Goal: Task Accomplishment & Management: Manage account settings

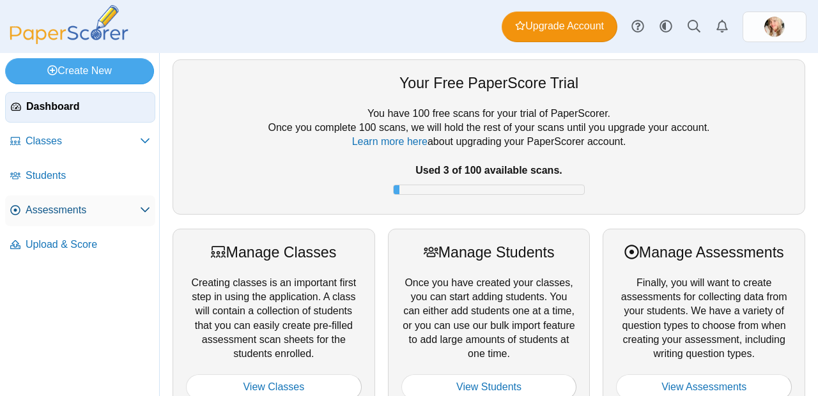
click at [49, 216] on span "Assessments" at bounding box center [83, 210] width 114 height 14
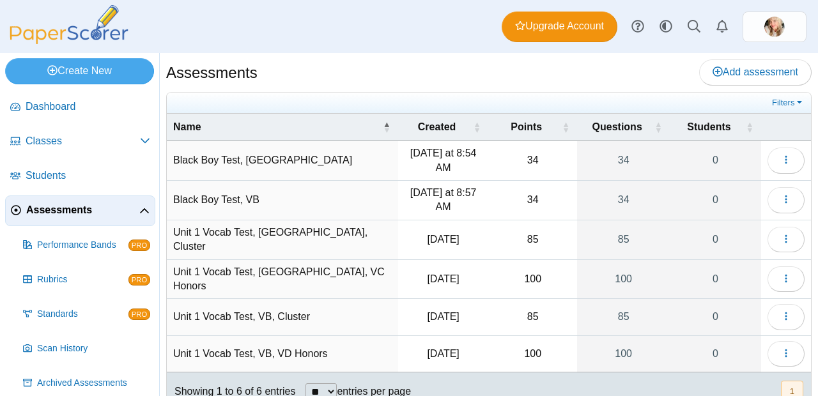
click at [294, 238] on td "Unit 1 Vocab Test, VA, Cluster" at bounding box center [282, 241] width 231 height 40
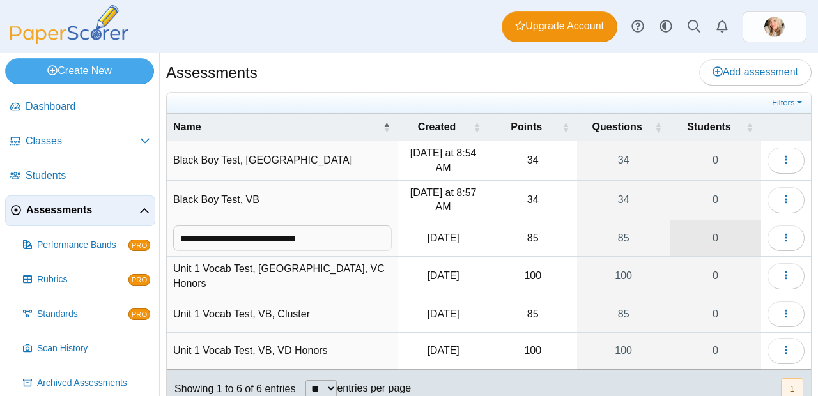
click at [716, 237] on link "0" at bounding box center [715, 239] width 91 height 36
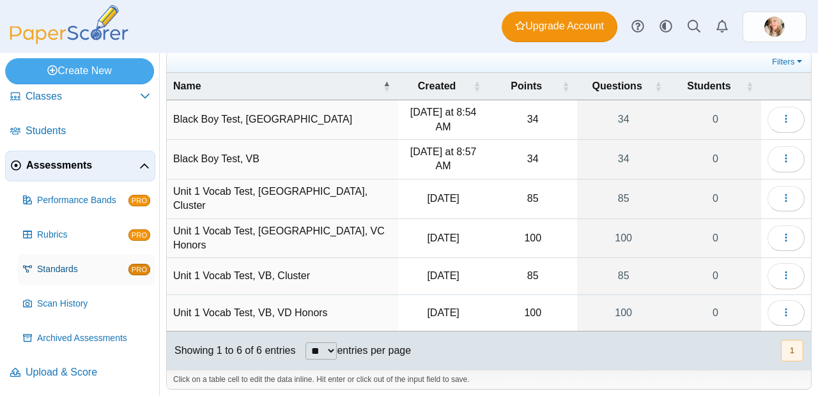
scroll to position [45, 0]
click at [77, 333] on span "Archived Assessments" at bounding box center [93, 338] width 113 height 13
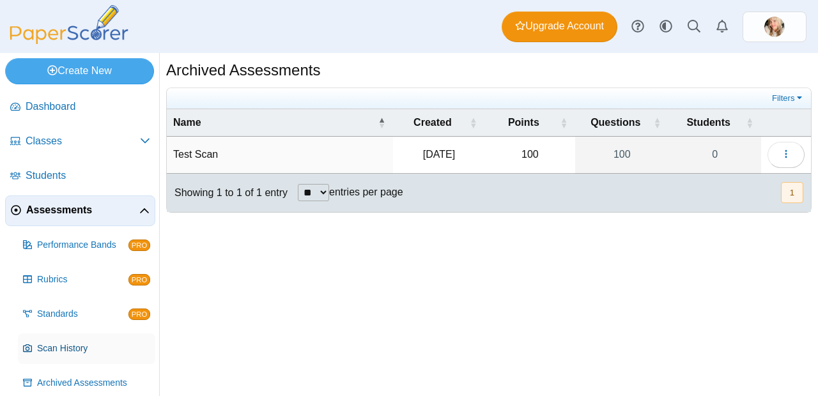
click at [45, 353] on span "Scan History" at bounding box center [93, 349] width 113 height 13
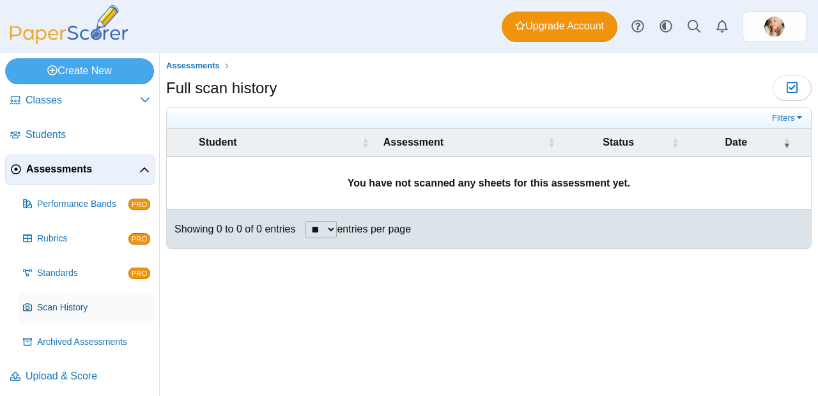
scroll to position [45, 0]
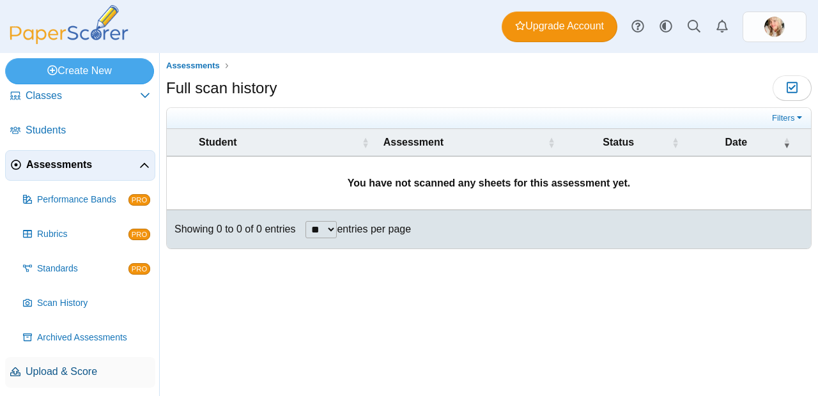
click at [71, 371] on span "Upload & Score" at bounding box center [88, 372] width 125 height 14
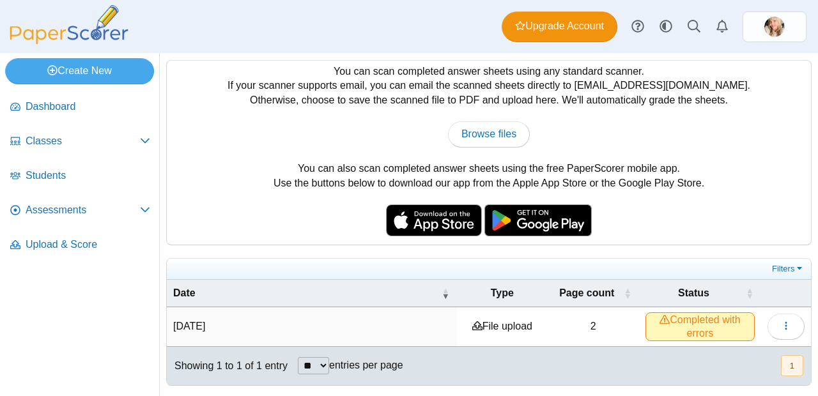
scroll to position [29, 0]
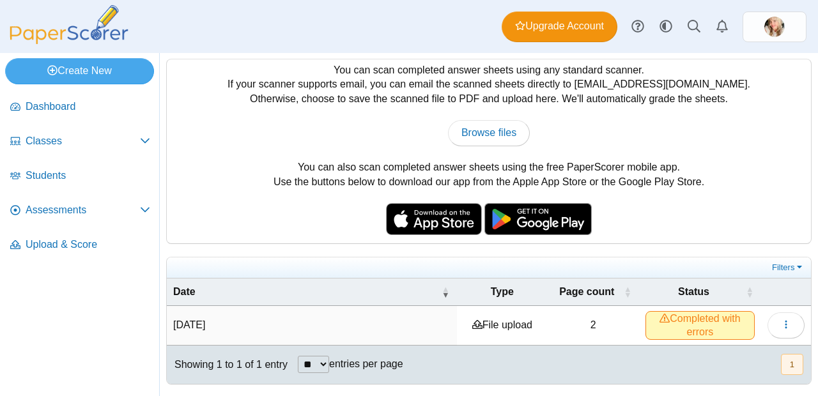
click at [588, 321] on td "2" at bounding box center [593, 325] width 91 height 39
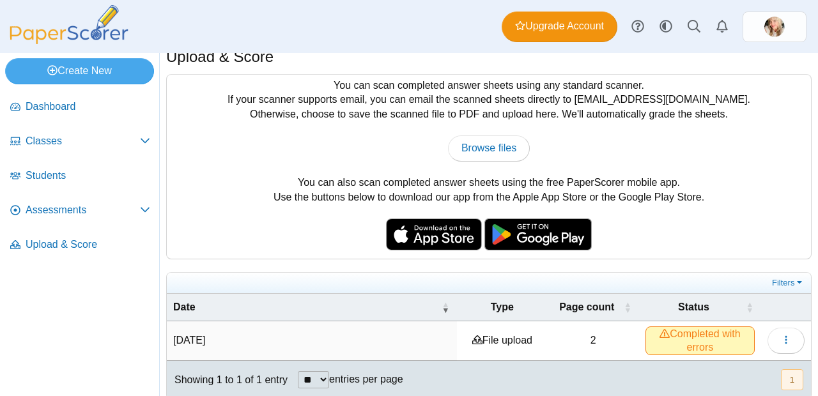
scroll to position [0, 0]
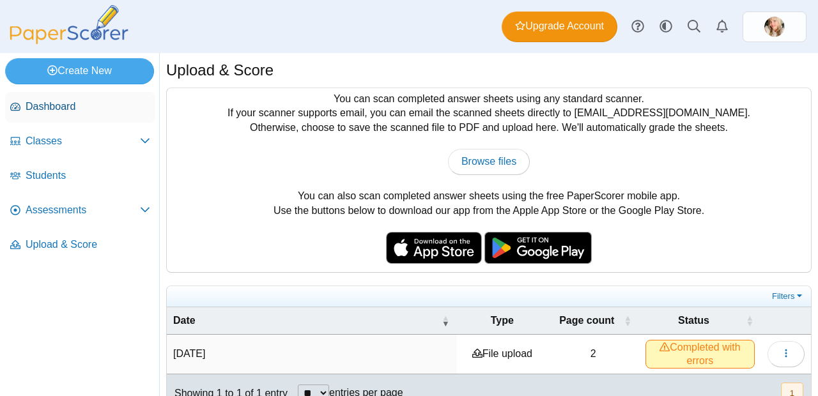
click at [57, 100] on span "Dashboard" at bounding box center [88, 107] width 125 height 14
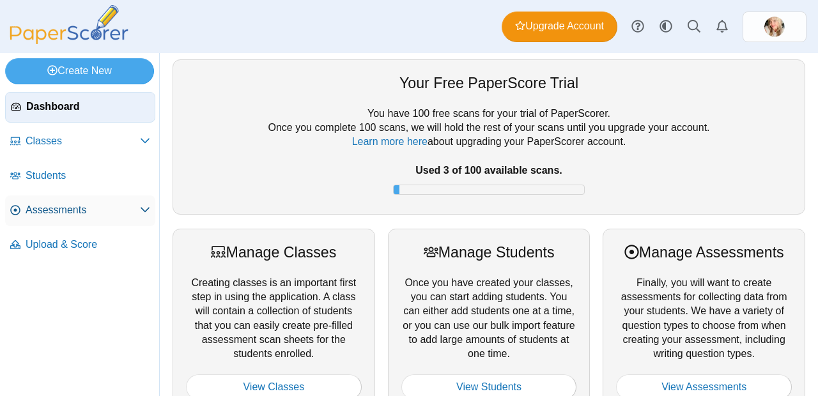
click at [95, 212] on span "Assessments" at bounding box center [83, 210] width 114 height 14
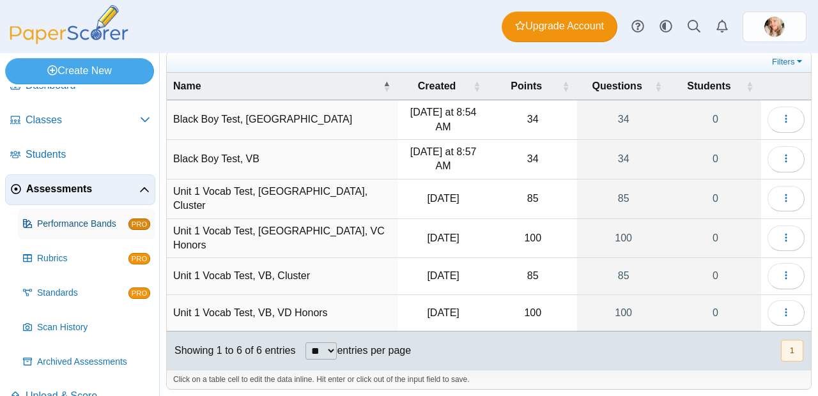
scroll to position [45, 0]
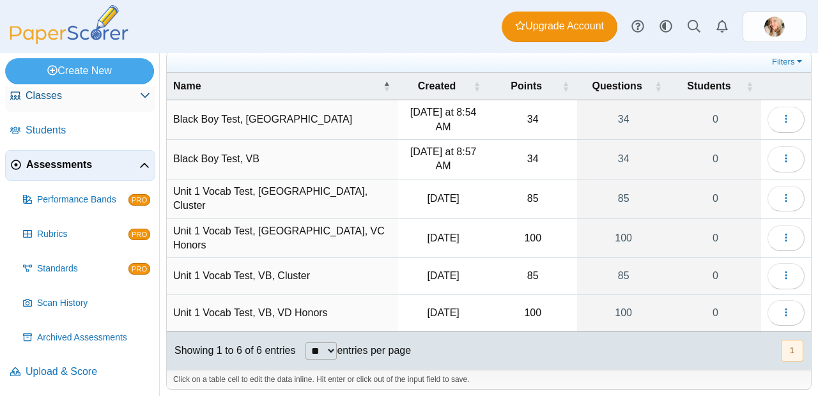
click at [78, 102] on span "Classes" at bounding box center [83, 96] width 114 height 14
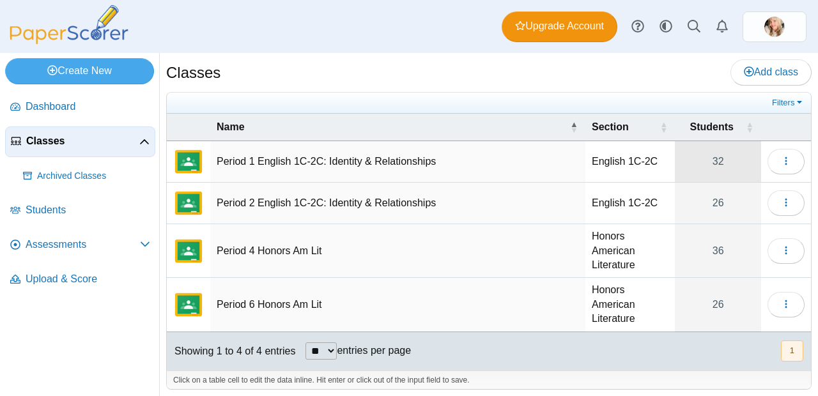
click at [708, 159] on link "32" at bounding box center [718, 161] width 86 height 41
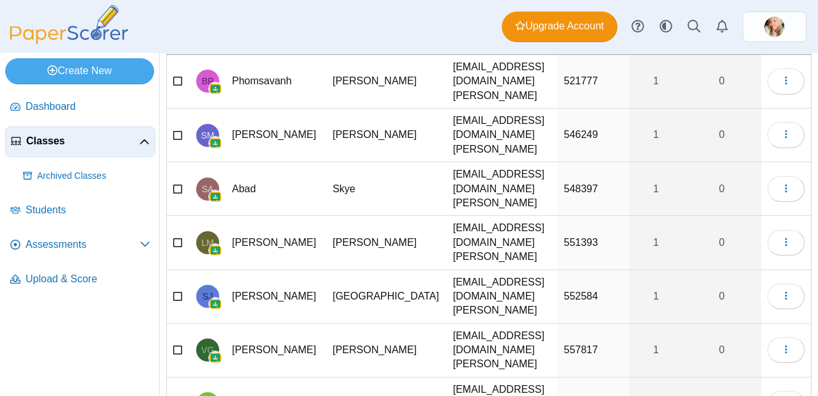
scroll to position [213, 0]
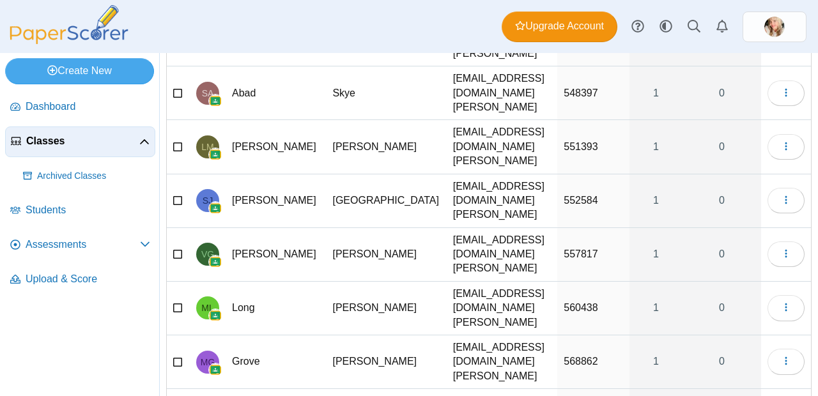
select select "**"
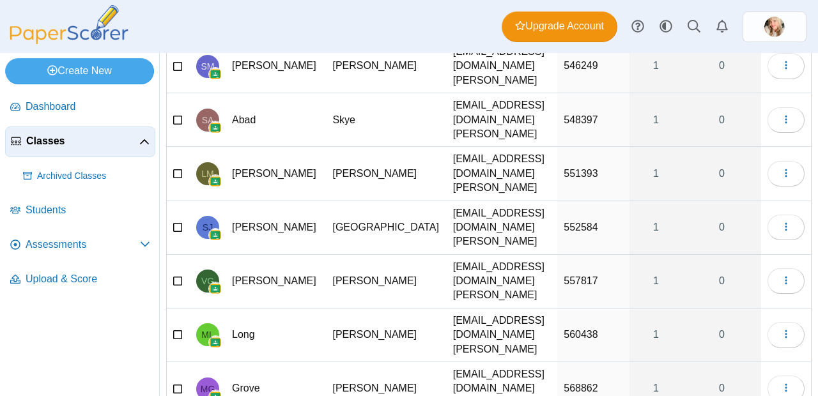
scroll to position [0, 0]
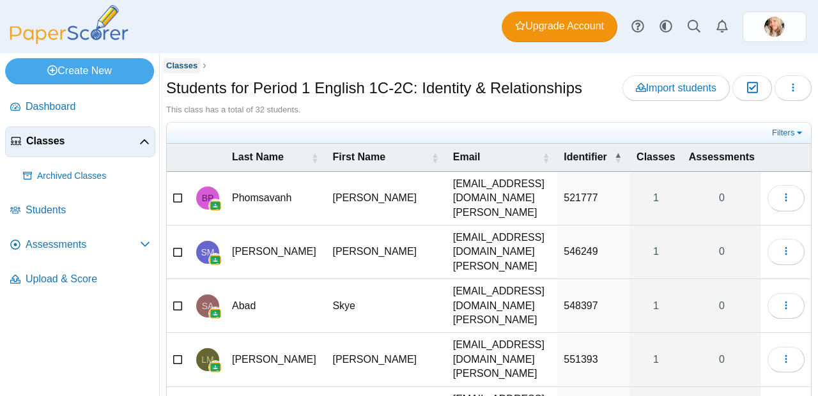
click at [190, 66] on span "Classes" at bounding box center [181, 66] width 31 height 10
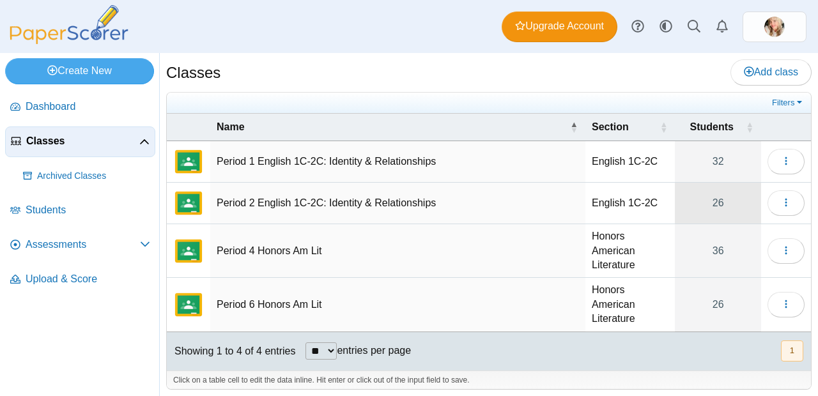
click at [702, 204] on link "26" at bounding box center [718, 203] width 86 height 41
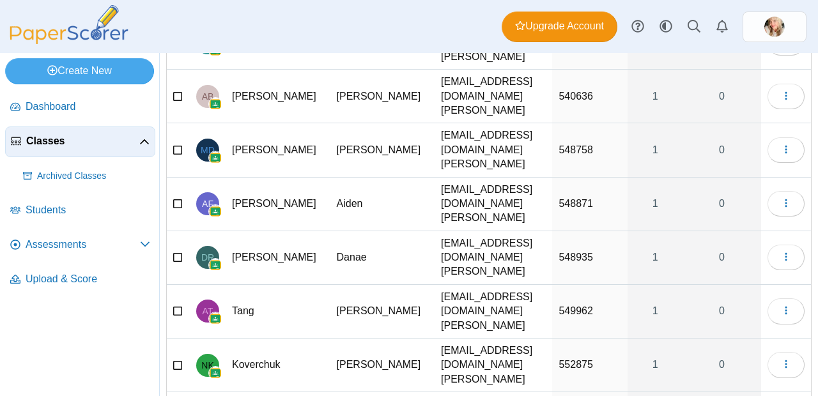
scroll to position [213, 0]
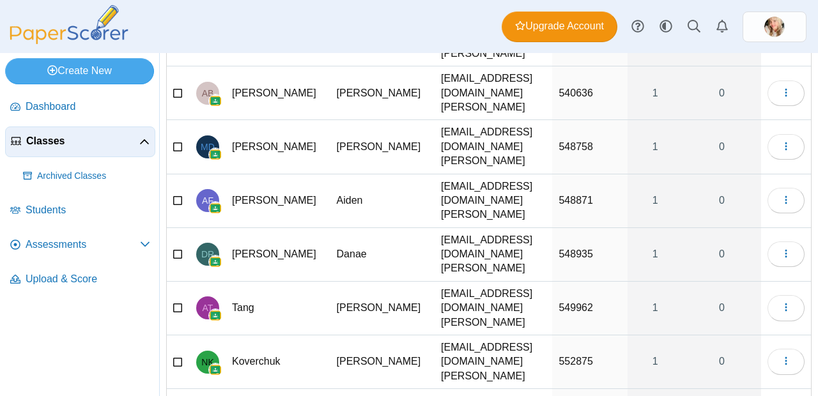
select select "**"
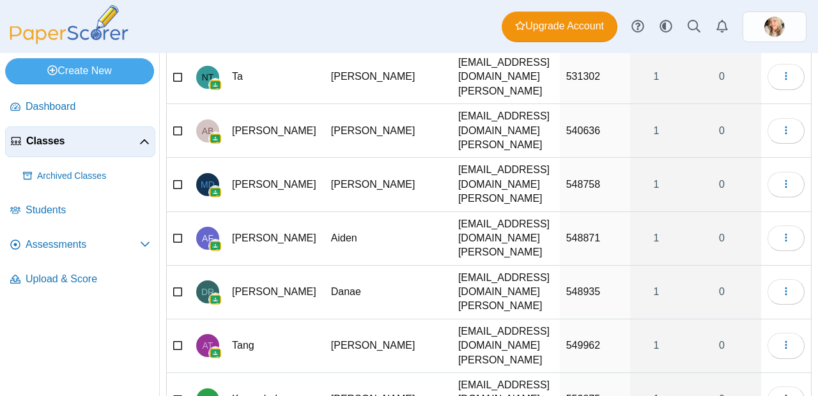
scroll to position [0, 0]
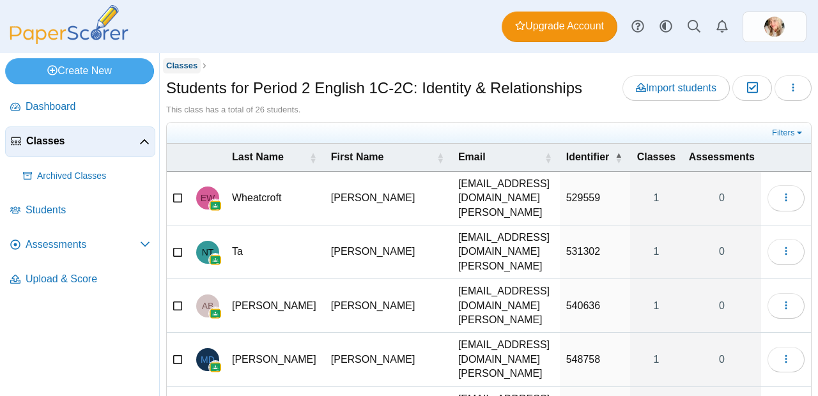
click at [192, 69] on span "Classes" at bounding box center [181, 66] width 31 height 10
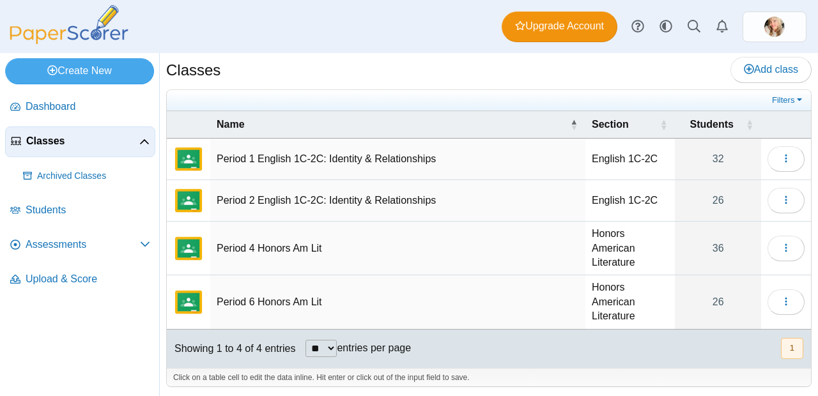
scroll to position [6, 0]
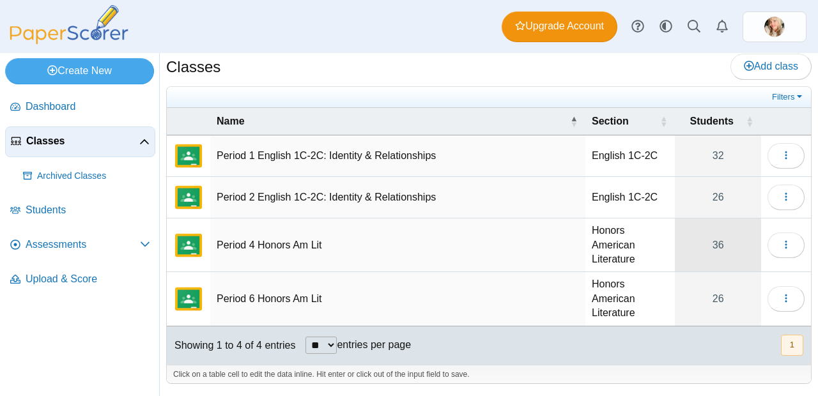
click at [722, 244] on link "36" at bounding box center [718, 245] width 86 height 53
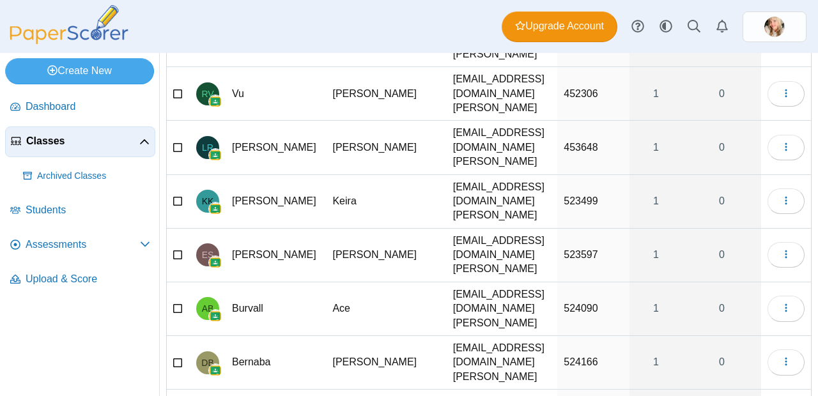
scroll to position [213, 0]
select select "***"
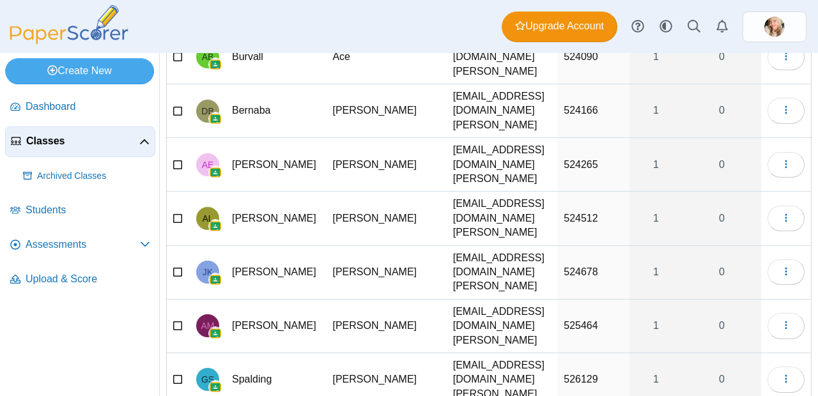
scroll to position [0, 0]
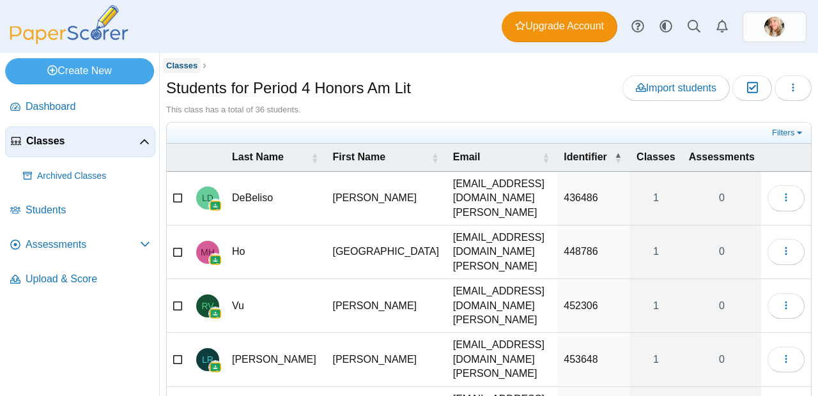
click at [182, 69] on span "Classes" at bounding box center [181, 66] width 31 height 10
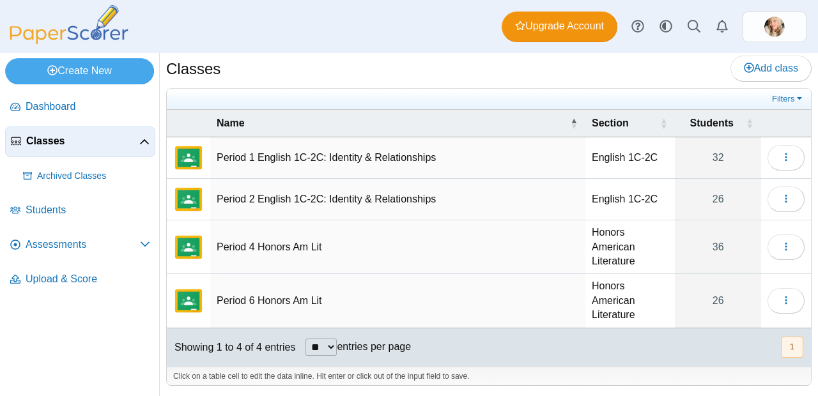
scroll to position [6, 0]
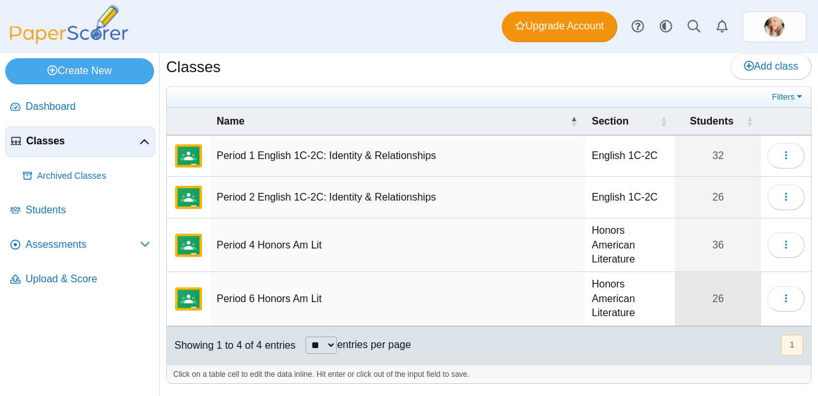
click at [726, 302] on link "26" at bounding box center [718, 298] width 86 height 53
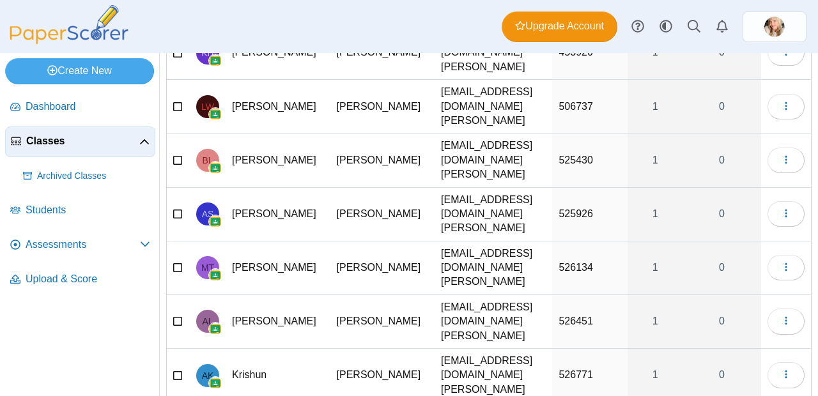
scroll to position [213, 0]
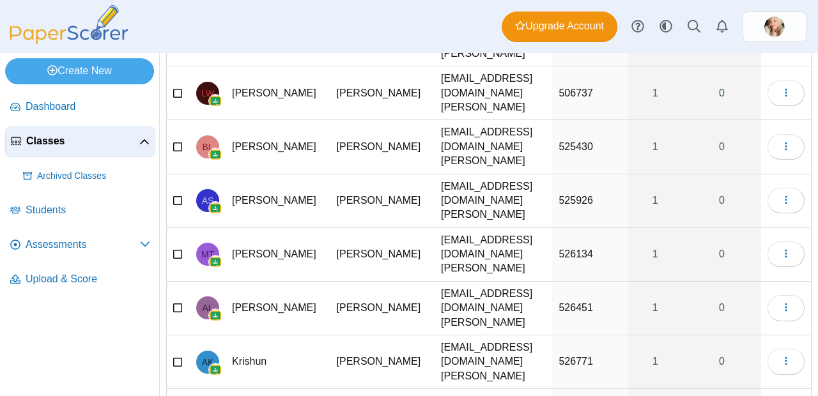
select select "**"
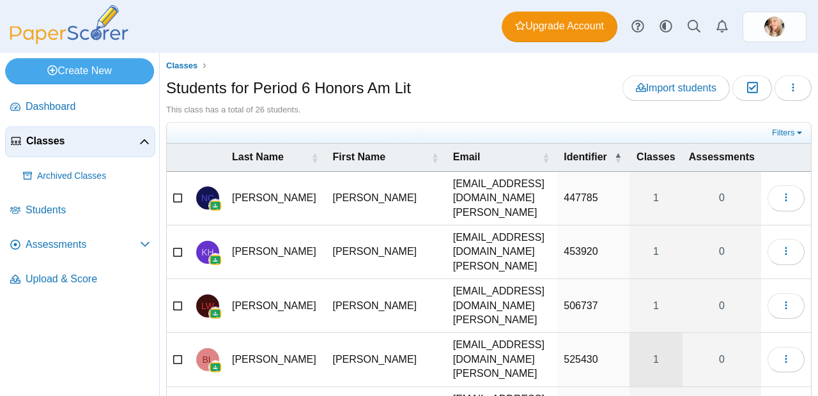
scroll to position [0, 0]
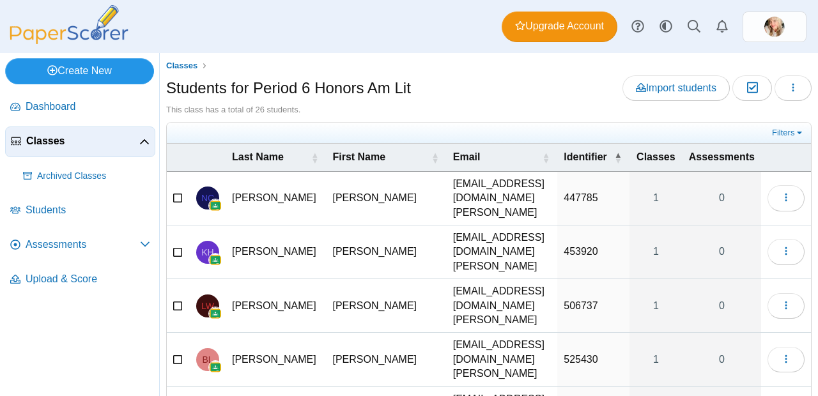
click at [107, 70] on link "Create New" at bounding box center [79, 71] width 149 height 26
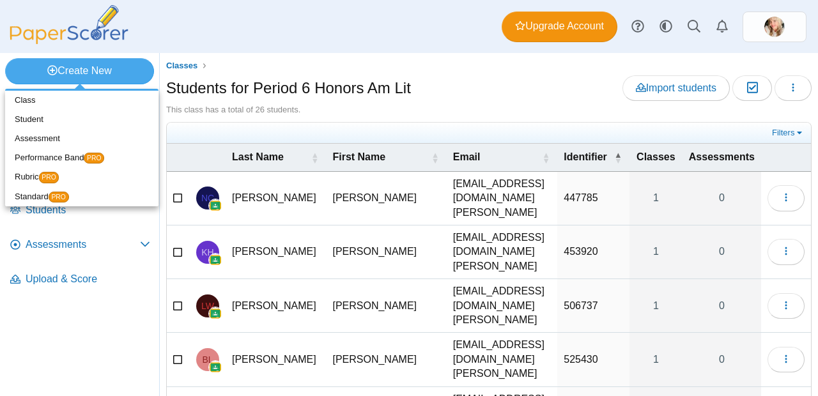
click at [252, 50] on div "Dashboard Classes Archived classes Students Assessments" at bounding box center [409, 26] width 818 height 53
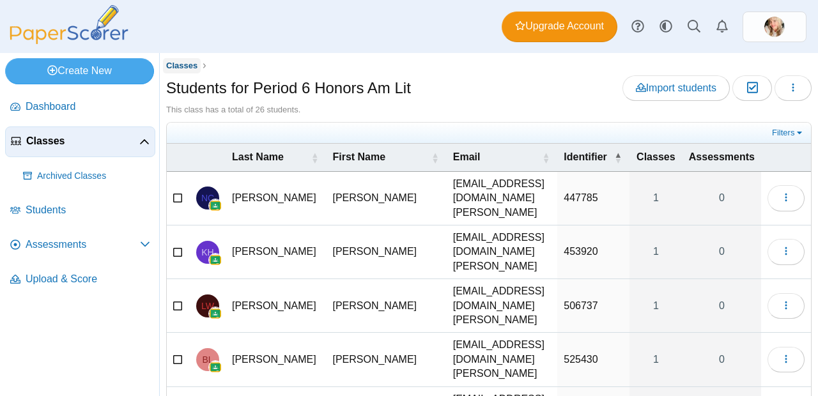
click at [180, 69] on span "Classes" at bounding box center [181, 66] width 31 height 10
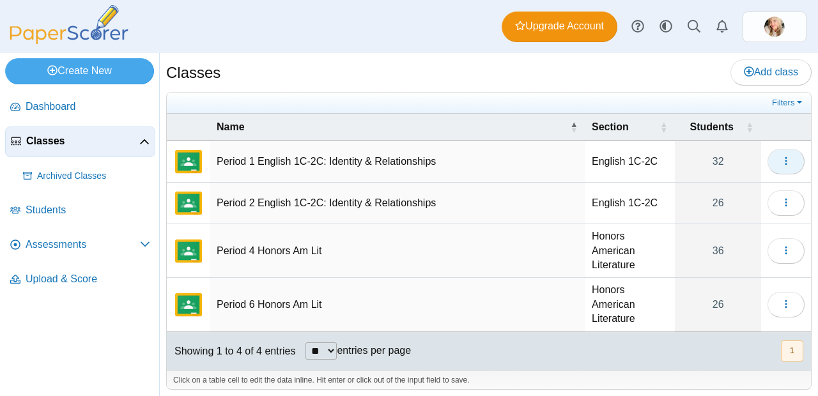
click at [783, 155] on button "button" at bounding box center [786, 162] width 37 height 26
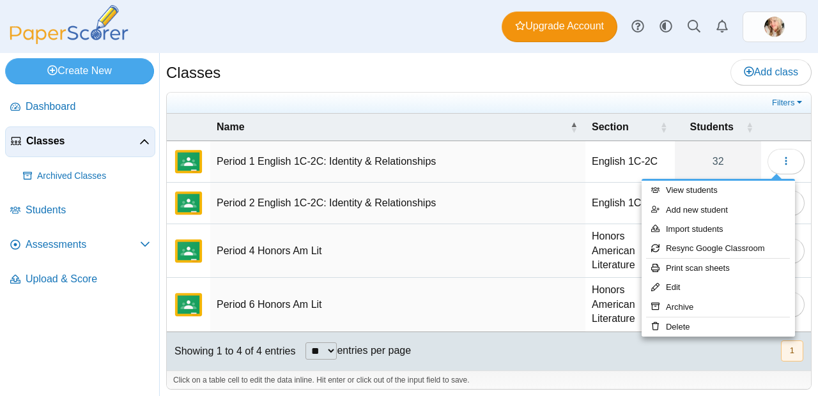
click at [516, 74] on div "Classes Add class" at bounding box center [489, 73] width 646 height 29
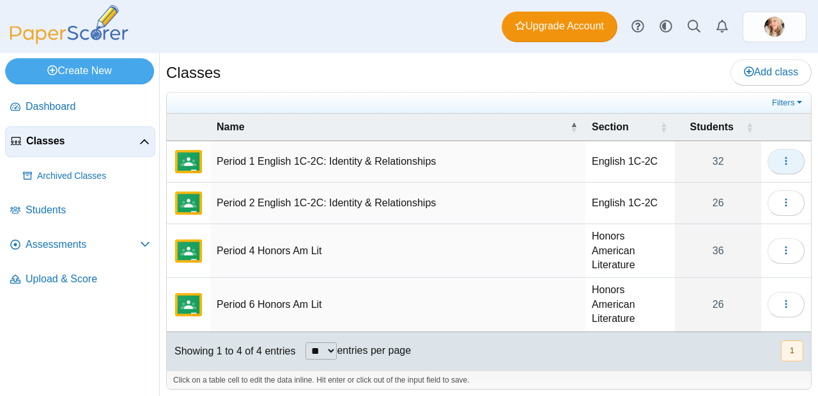
click at [781, 165] on icon "button" at bounding box center [786, 161] width 10 height 10
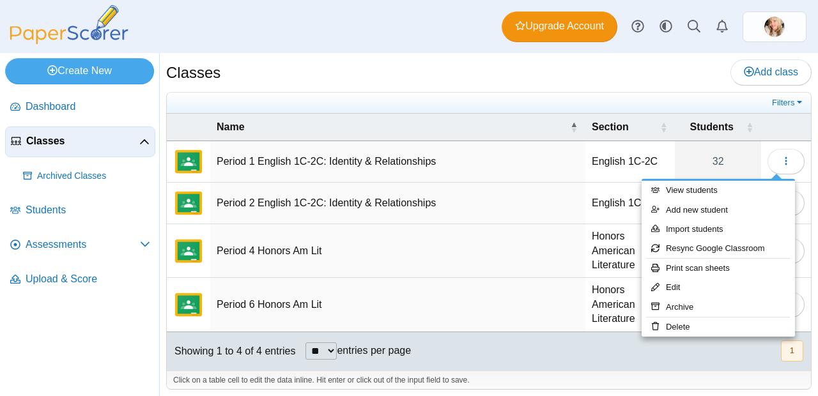
click at [81, 22] on img at bounding box center [69, 24] width 128 height 39
